Goal: Check status: Check status

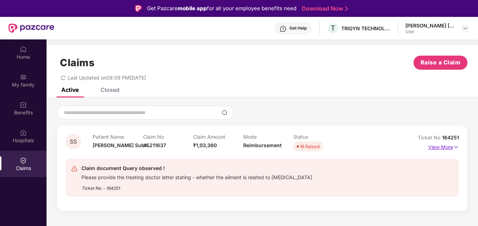
click at [358, 147] on p "View More" at bounding box center [443, 147] width 31 height 10
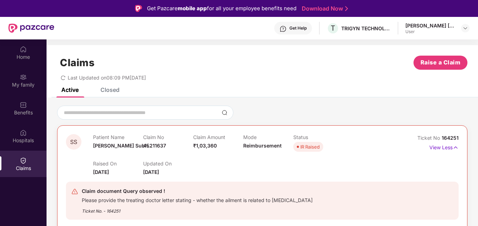
scroll to position [39, 0]
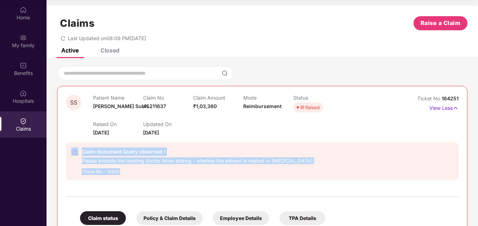
drag, startPoint x: 127, startPoint y: 171, endPoint x: 74, endPoint y: 163, distance: 54.1
click at [74, 163] on div "Claim document Query observed ! Please provide the treating doctor letter stati…" at bounding box center [230, 161] width 318 height 27
drag, startPoint x: 74, startPoint y: 163, endPoint x: 81, endPoint y: 175, distance: 14.0
click at [81, 175] on div "Claim document Query observed ! Please provide the treating doctor letter stati…" at bounding box center [230, 161] width 318 height 27
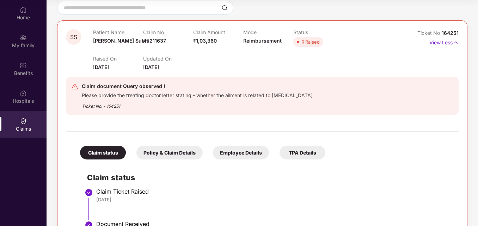
scroll to position [23, 0]
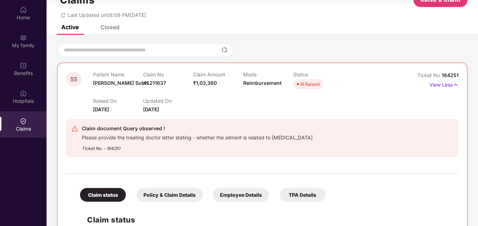
click at [154, 197] on div "Policy & Claim Details" at bounding box center [169, 195] width 66 height 14
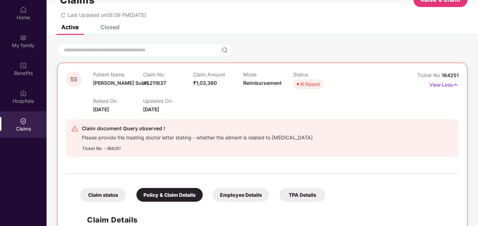
click at [234, 195] on div "Employee Details" at bounding box center [241, 195] width 56 height 14
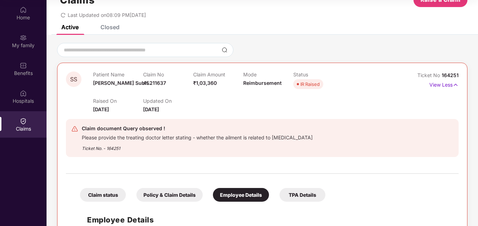
click at [121, 149] on div "Ticket No. - 164251" at bounding box center [197, 146] width 231 height 11
drag, startPoint x: 121, startPoint y: 149, endPoint x: 106, endPoint y: 148, distance: 14.8
click at [106, 148] on div "Ticket No. - 164251" at bounding box center [197, 146] width 231 height 11
click at [123, 150] on div "Ticket No. - 164251" at bounding box center [197, 146] width 231 height 11
drag, startPoint x: 123, startPoint y: 149, endPoint x: 106, endPoint y: 149, distance: 16.2
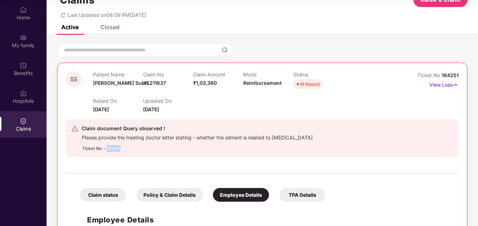
click at [106, 149] on div "Ticket No. - 164251" at bounding box center [197, 146] width 231 height 11
copy div "164251"
click at [358, 209] on div "SS Patient Name [PERSON_NAME]... Claim No 45211637 Claim Amount ₹1,03,360 Mode …" at bounding box center [262, 163] width 410 height 201
click at [358, 78] on span "164251" at bounding box center [449, 75] width 17 height 6
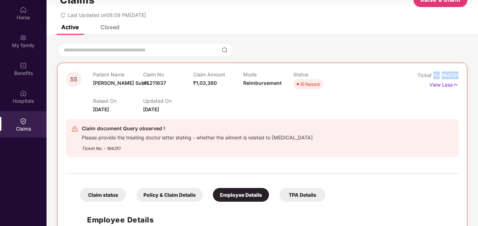
click at [358, 76] on span "164251" at bounding box center [449, 75] width 17 height 6
drag, startPoint x: 447, startPoint y: 76, endPoint x: 439, endPoint y: 66, distance: 13.5
click at [358, 66] on div "SS Patient Name [PERSON_NAME]... Claim No 45211637 Claim Amount ₹1,03,360 Mode …" at bounding box center [262, 163] width 410 height 201
click at [358, 75] on span "164251" at bounding box center [449, 75] width 17 height 6
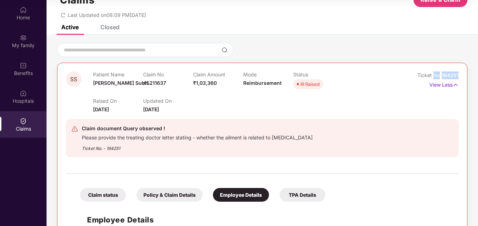
click at [358, 75] on span "164251" at bounding box center [449, 75] width 17 height 6
click at [358, 75] on div "SS Patient Name [PERSON_NAME]... Claim No 45211637 Claim Amount ₹1,03,360 Mode …" at bounding box center [262, 163] width 410 height 201
drag, startPoint x: 460, startPoint y: 75, endPoint x: 412, endPoint y: 73, distance: 47.6
click at [358, 73] on div "SS Patient Name [PERSON_NAME]... Claim No 45211637 Claim Amount ₹1,03,360 Mode …" at bounding box center [262, 163] width 410 height 201
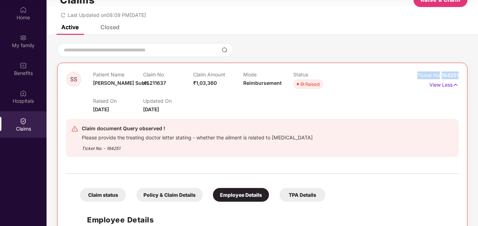
copy div "Ticket No 164251"
click at [285, 40] on div "SS Patient Name [PERSON_NAME]... Claim No 45211637 Claim Amount ₹1,03,360 Mode …" at bounding box center [261, 153] width 431 height 236
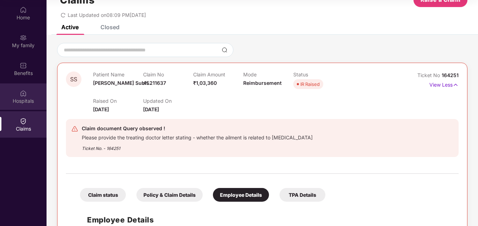
click at [25, 87] on div "Hospitals" at bounding box center [23, 96] width 46 height 26
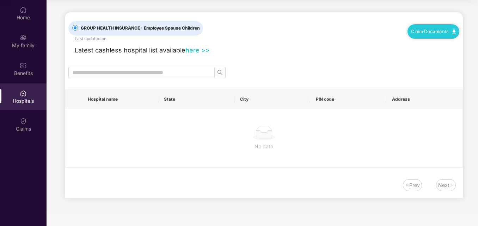
scroll to position [0, 0]
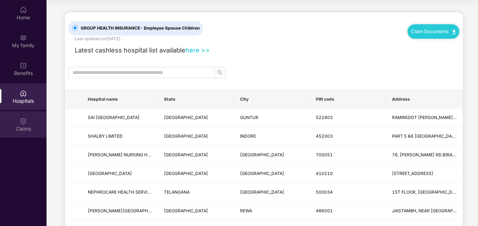
click at [14, 129] on div "Claims" at bounding box center [23, 128] width 46 height 7
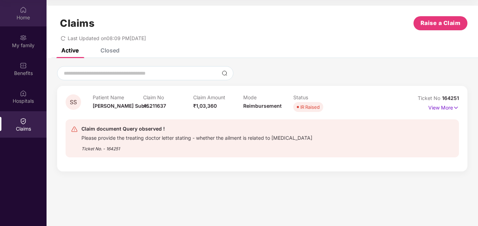
click at [21, 15] on div "Home" at bounding box center [23, 17] width 46 height 7
